Goal: Task Accomplishment & Management: Use online tool/utility

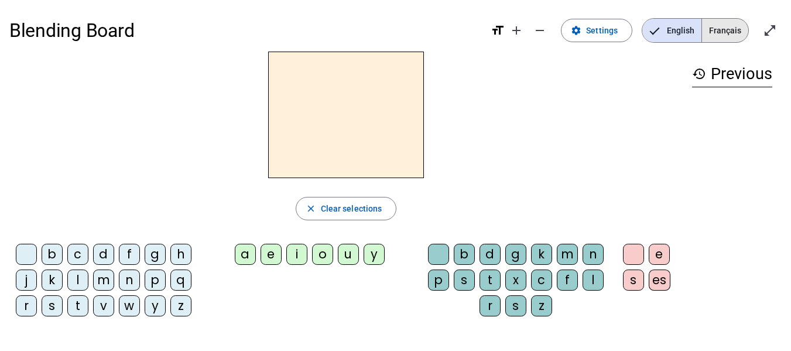
click at [729, 29] on span "Français" at bounding box center [725, 30] width 46 height 23
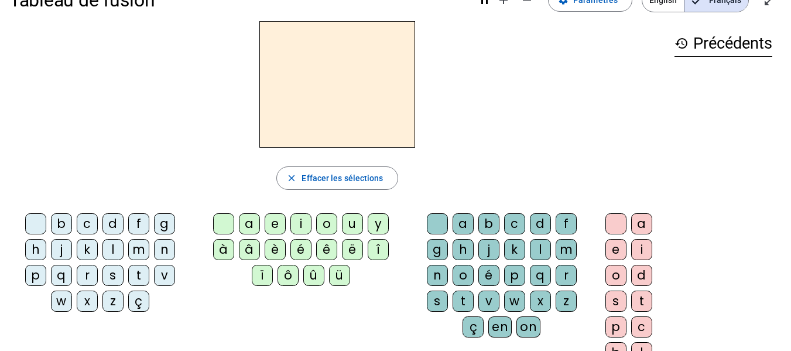
scroll to position [28, 0]
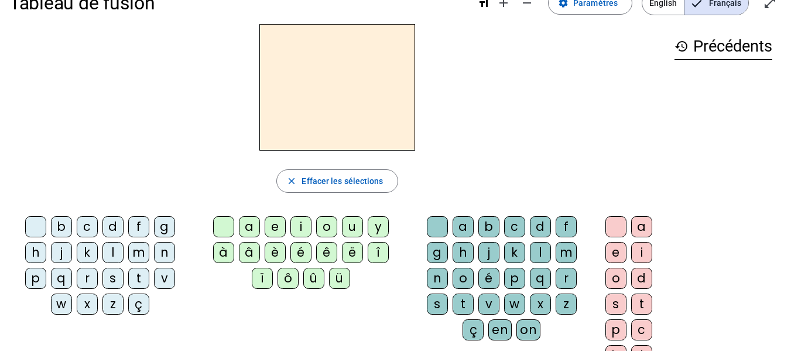
click at [164, 225] on div "g" at bounding box center [164, 226] width 21 height 21
click at [463, 222] on div "a" at bounding box center [463, 226] width 21 height 21
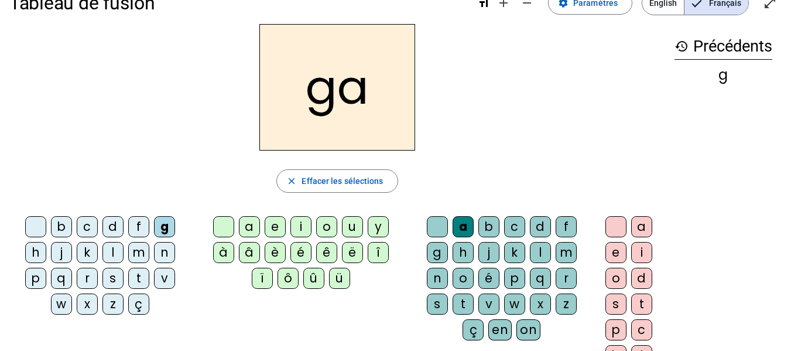
click at [438, 276] on div "n" at bounding box center [437, 278] width 21 height 21
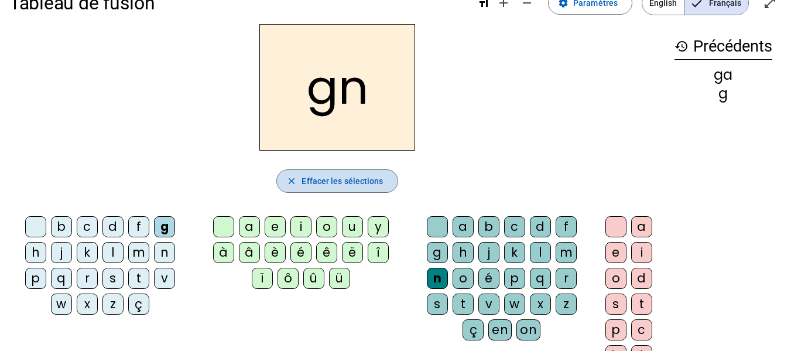
click at [366, 182] on span "Effacer les sélections" at bounding box center [342, 181] width 81 height 14
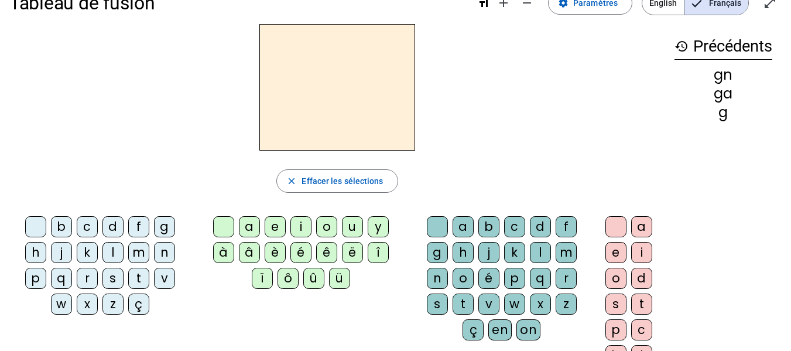
click at [169, 228] on div "g" at bounding box center [164, 226] width 21 height 21
click at [251, 225] on div "a" at bounding box center [249, 226] width 21 height 21
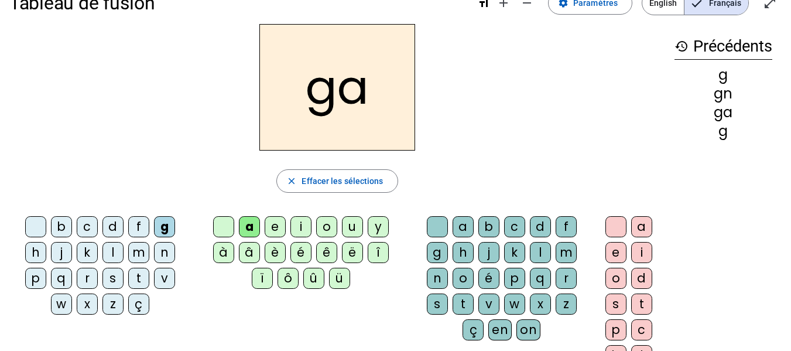
click at [165, 253] on div "n" at bounding box center [164, 252] width 21 height 21
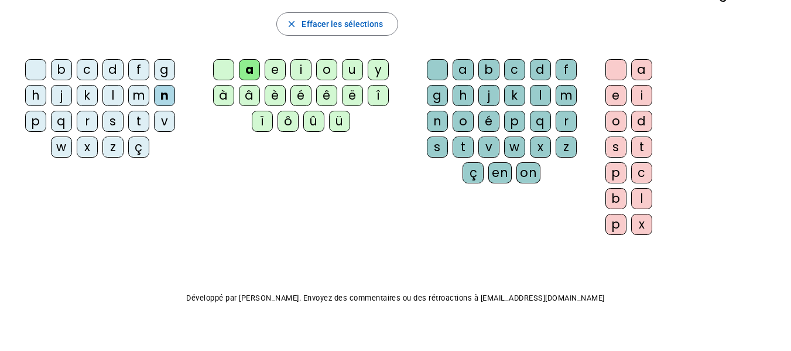
scroll to position [0, 0]
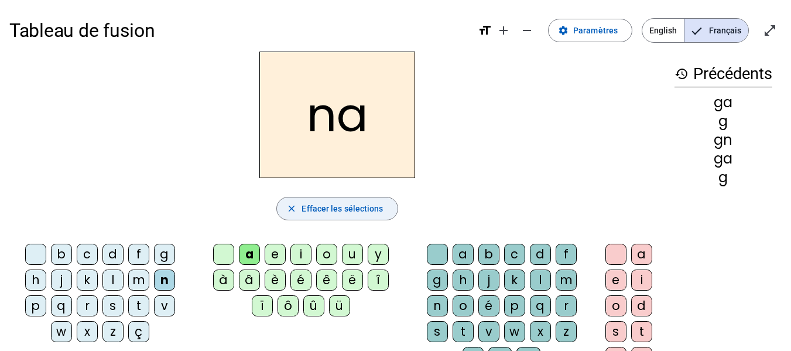
click at [338, 210] on span "Effacer les sélections" at bounding box center [342, 208] width 81 height 14
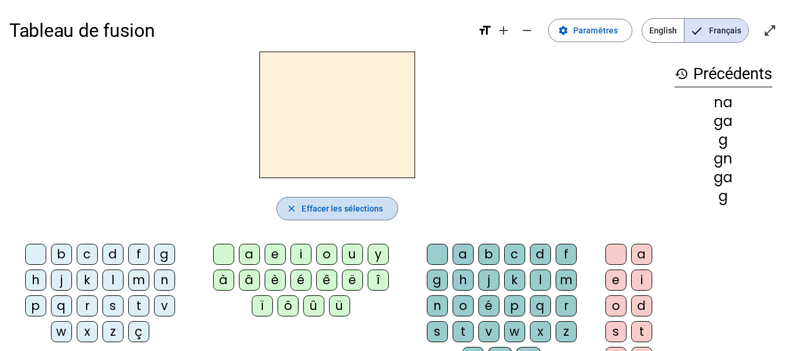
click at [350, 214] on span "Effacer les sélections" at bounding box center [342, 208] width 81 height 14
click at [682, 72] on mat-icon "history" at bounding box center [682, 74] width 14 height 14
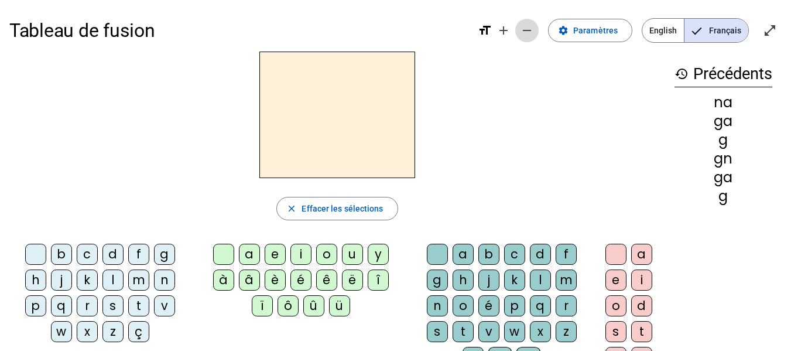
click at [527, 31] on mat-icon "remove" at bounding box center [527, 30] width 14 height 14
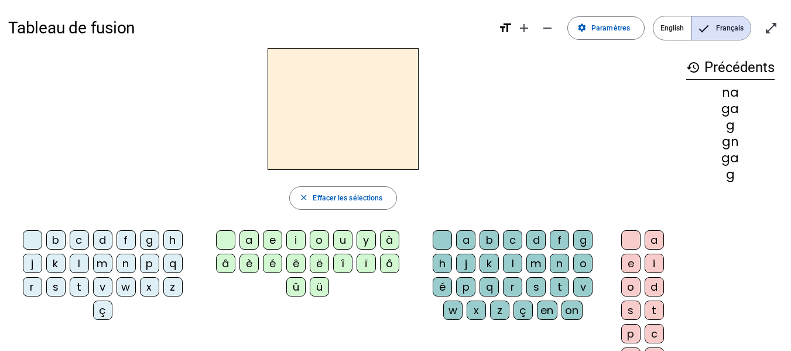
click at [735, 181] on div "history Précédents na ga g gn ga g" at bounding box center [730, 215] width 105 height 334
click at [730, 176] on div "g" at bounding box center [730, 174] width 88 height 12
click at [548, 30] on mat-icon "remove" at bounding box center [547, 28] width 14 height 14
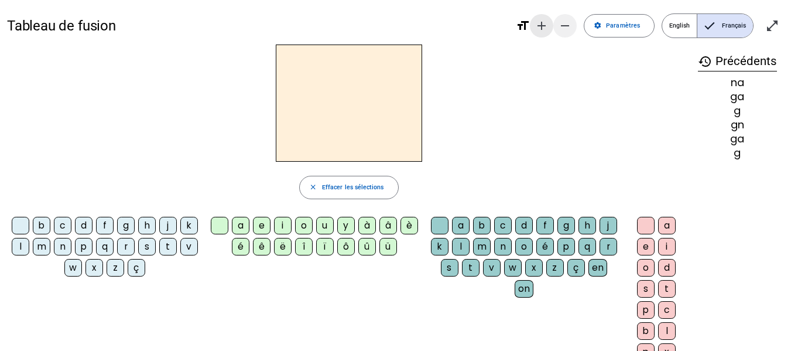
click at [548, 30] on mat-icon "add" at bounding box center [542, 26] width 14 height 14
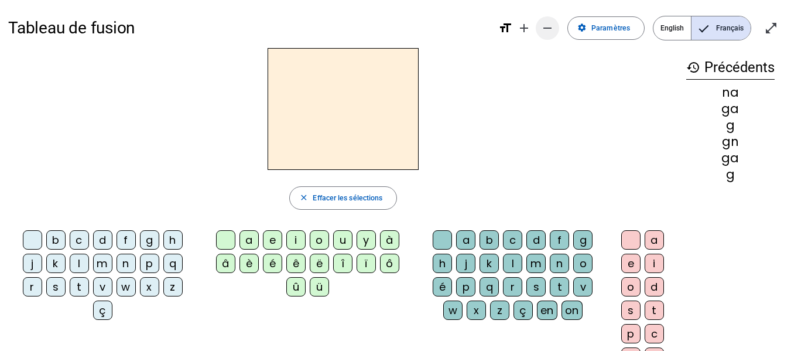
click at [548, 30] on mat-icon "remove" at bounding box center [547, 28] width 14 height 14
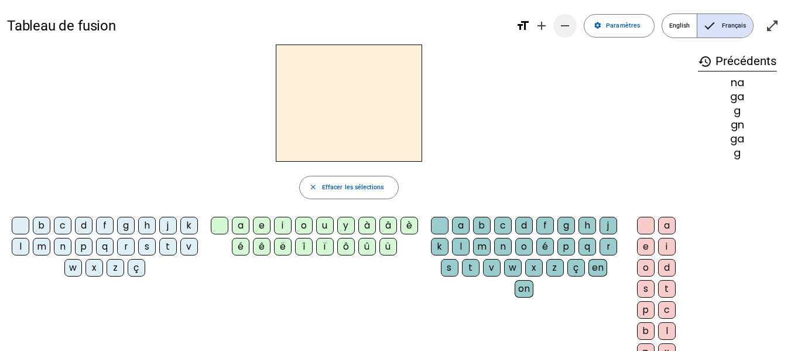
click at [548, 30] on mat-icon "add" at bounding box center [542, 26] width 14 height 14
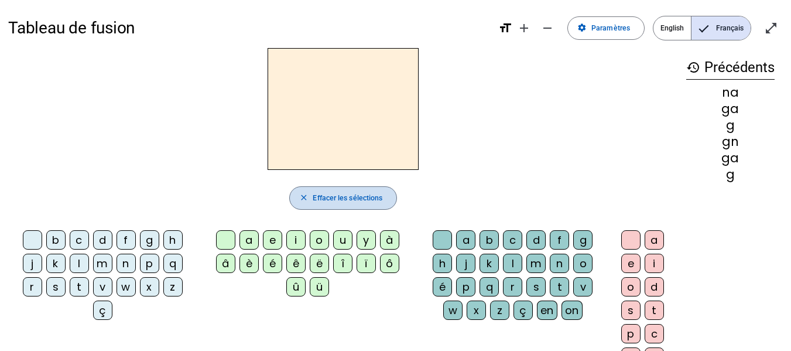
click at [349, 198] on span "Effacer les sélections" at bounding box center [348, 198] width 70 height 12
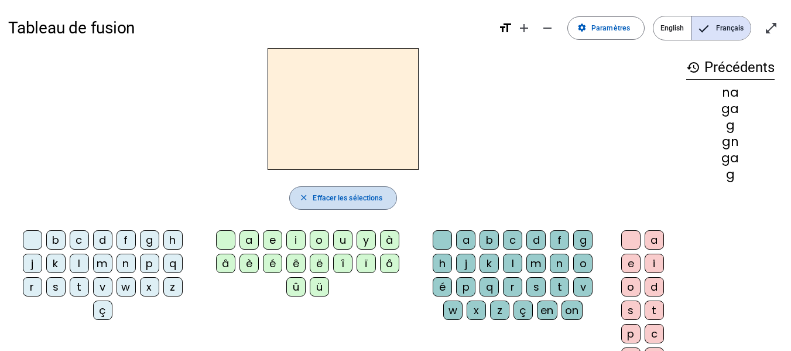
click at [349, 198] on span "Effacer les sélections" at bounding box center [348, 198] width 70 height 12
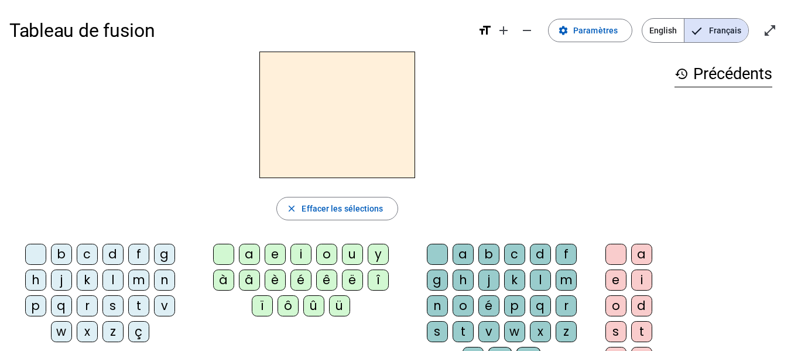
click at [138, 256] on div "f" at bounding box center [138, 254] width 21 height 21
click at [270, 254] on div "e" at bounding box center [275, 254] width 21 height 21
click at [350, 256] on div "u" at bounding box center [352, 254] width 21 height 21
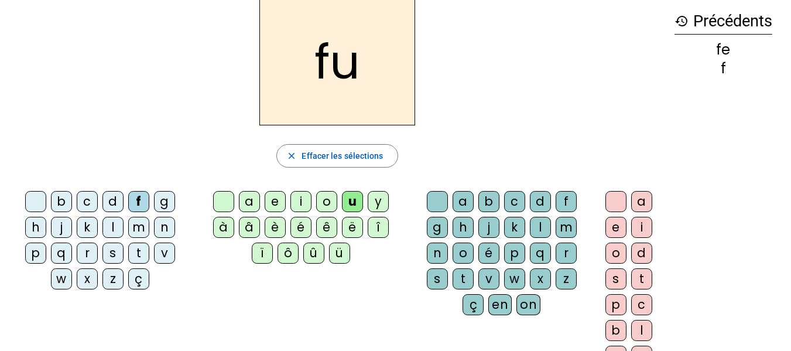
scroll to position [35, 0]
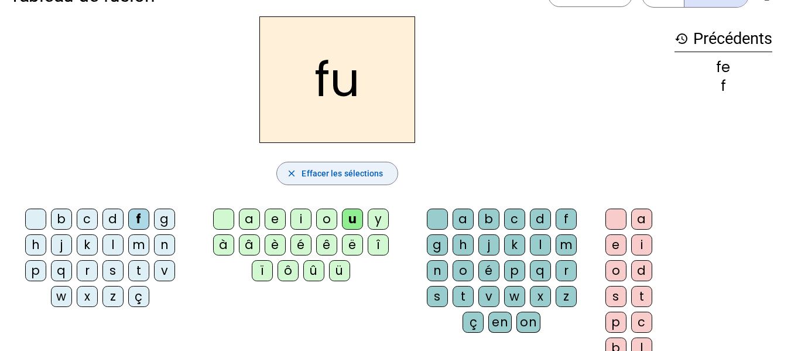
click at [342, 177] on span "Effacer les sélections" at bounding box center [342, 173] width 81 height 14
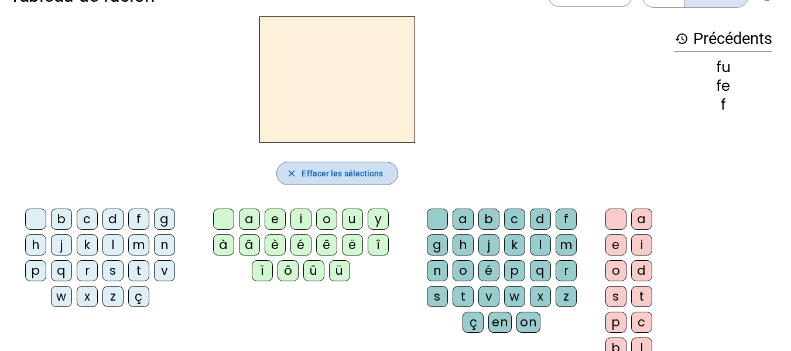
click at [342, 177] on span "Effacer les sélections" at bounding box center [342, 173] width 81 height 14
click at [541, 180] on div "close Effacer les sélections" at bounding box center [337, 173] width 656 height 23
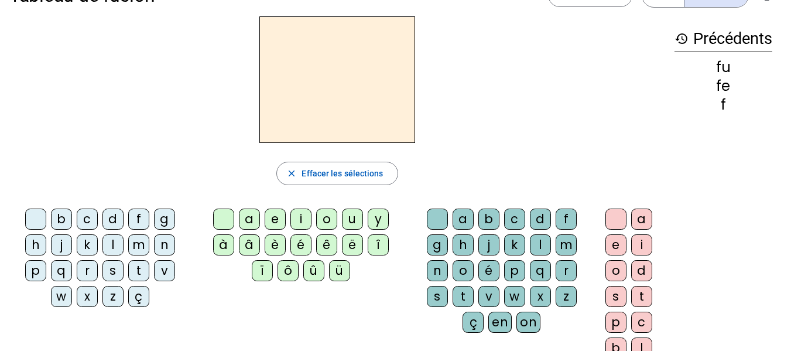
click at [136, 243] on div "m" at bounding box center [138, 244] width 21 height 21
click at [530, 326] on div "on" at bounding box center [528, 321] width 24 height 21
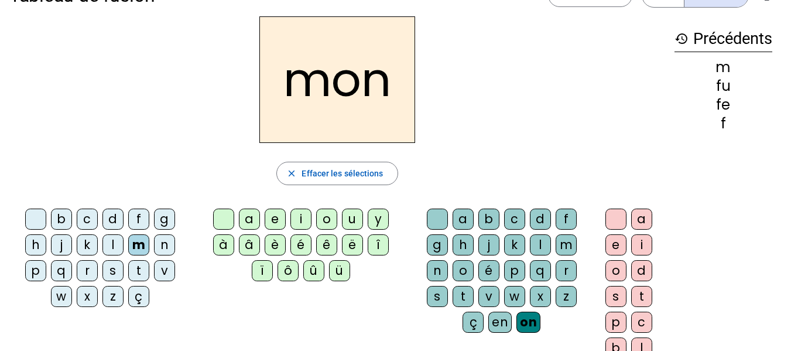
click at [139, 244] on div "m" at bounding box center [138, 244] width 21 height 21
click at [492, 324] on div "en" at bounding box center [499, 321] width 23 height 21
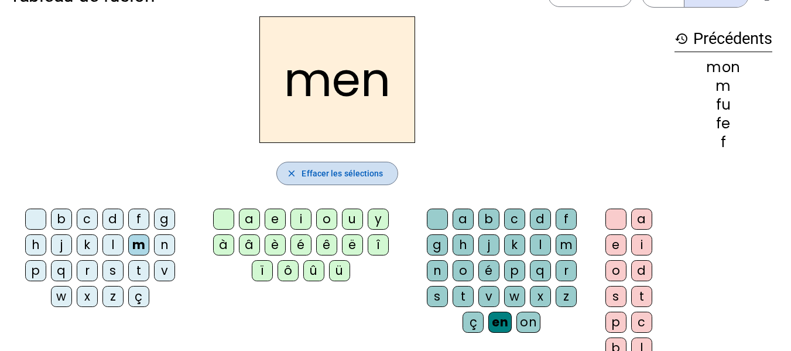
click at [328, 176] on span "Effacer les sélections" at bounding box center [342, 173] width 81 height 14
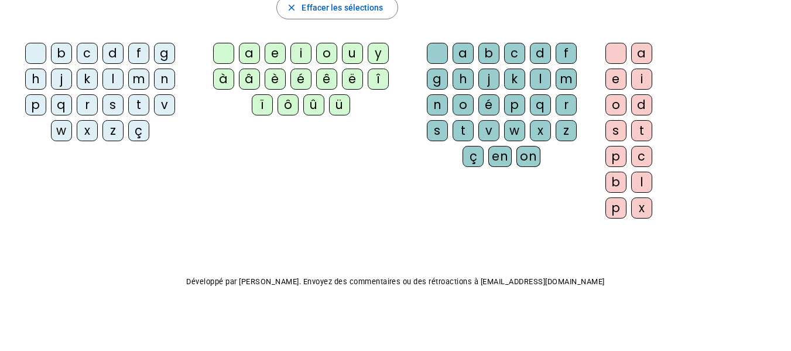
scroll to position [0, 0]
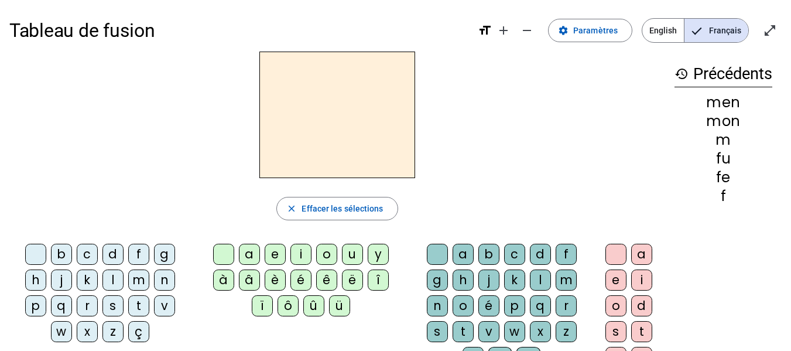
click at [486, 31] on mat-icon "format_size" at bounding box center [485, 30] width 14 height 14
click at [615, 33] on span "Paramètres" at bounding box center [595, 30] width 44 height 14
